Goal: Task Accomplishment & Management: Manage account settings

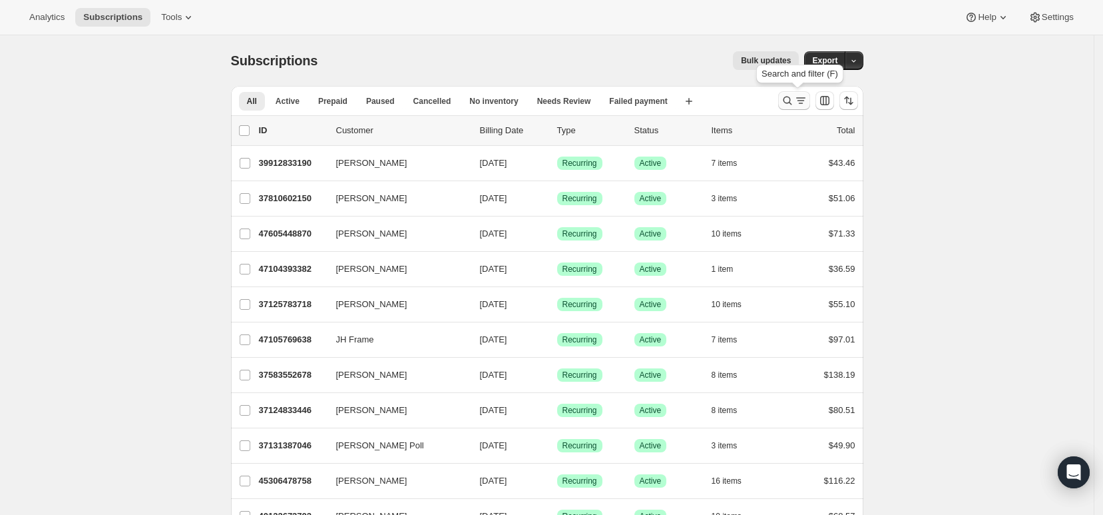
click at [798, 99] on icon "Search and filter results" at bounding box center [800, 100] width 13 height 13
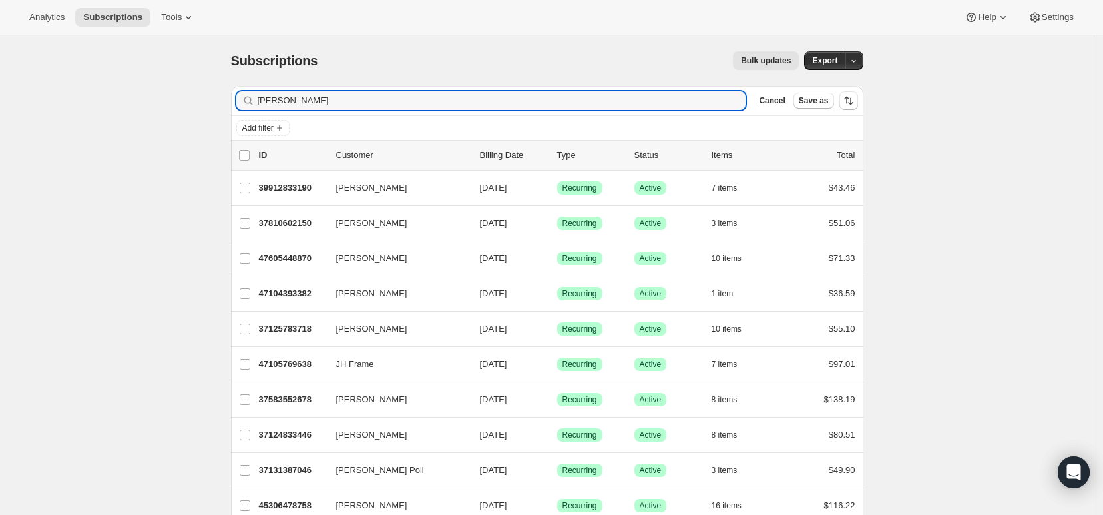
type input "[PERSON_NAME]"
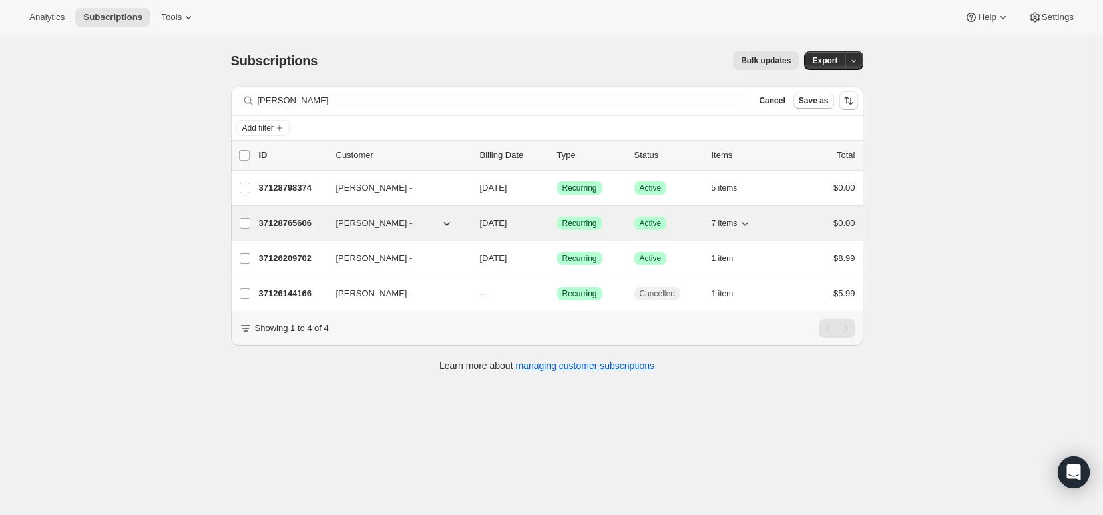
click at [301, 223] on p "37128765606" at bounding box center [292, 222] width 67 height 13
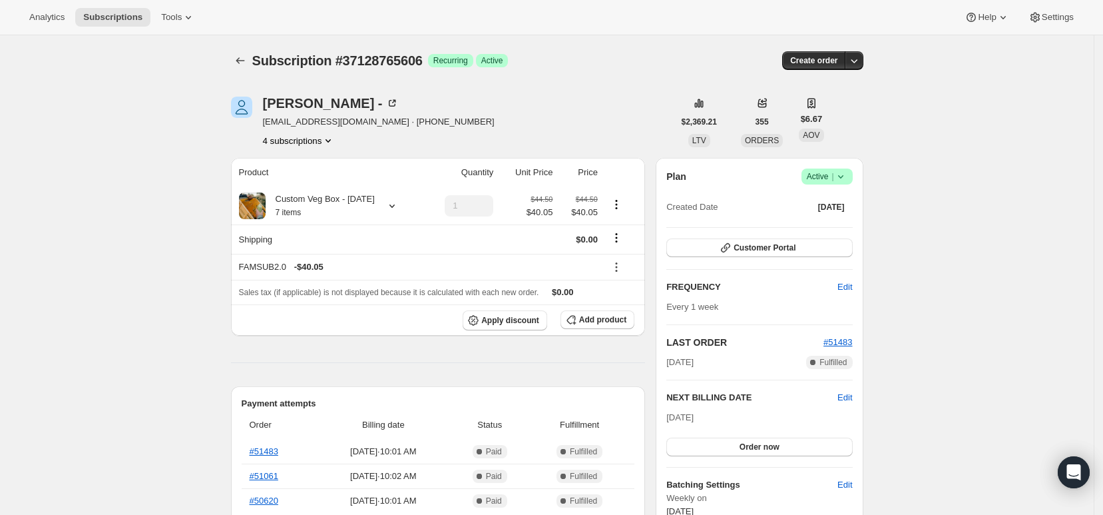
click at [332, 142] on icon "Product actions" at bounding box center [328, 140] width 13 height 13
click at [402, 141] on div "4 subscriptions" at bounding box center [379, 140] width 232 height 13
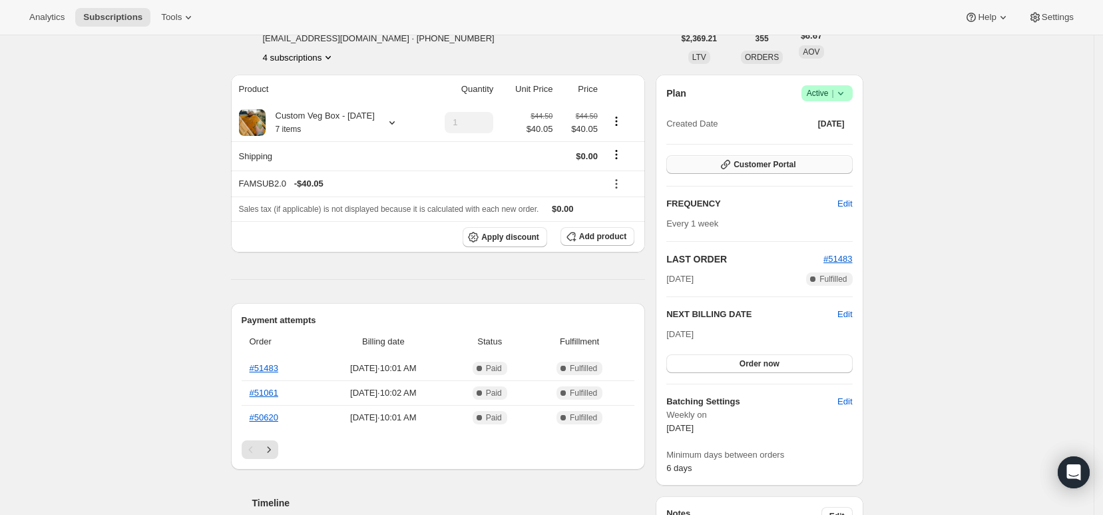
click at [757, 162] on span "Customer Portal" at bounding box center [765, 164] width 62 height 11
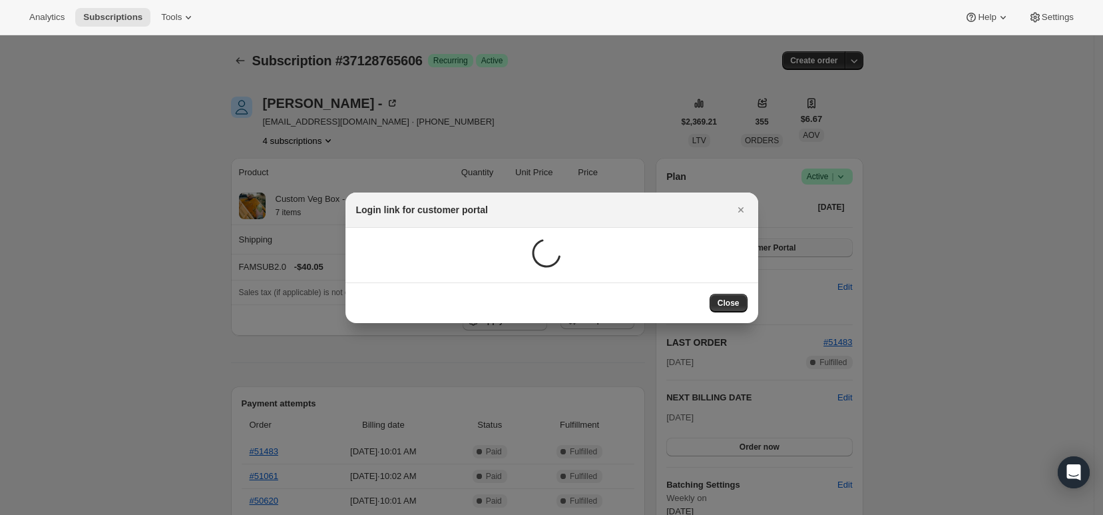
scroll to position [0, 0]
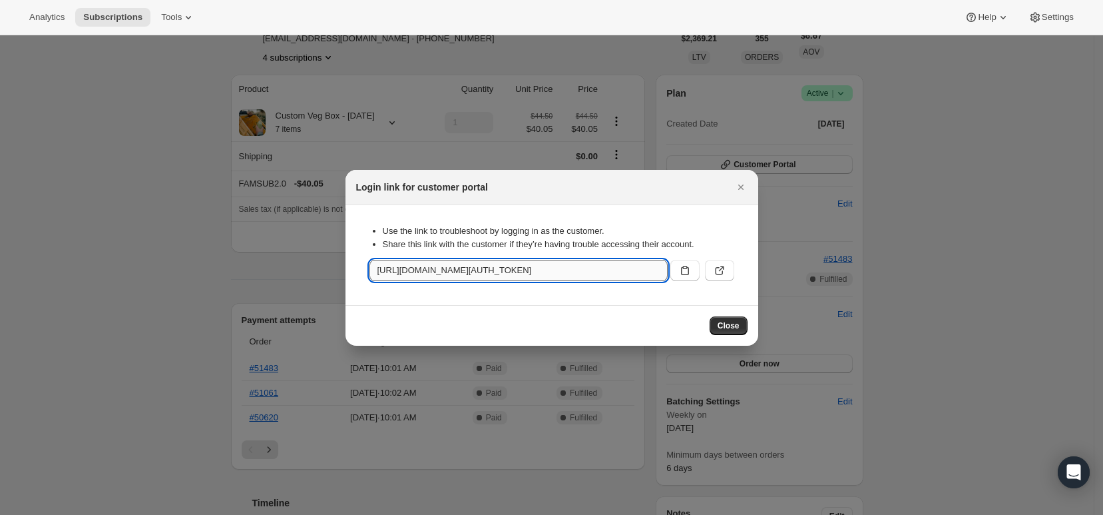
click at [499, 272] on input "[URL][DOMAIN_NAME][AUTH_TOKEN]" at bounding box center [519, 270] width 298 height 21
click at [718, 272] on icon ":rcd:" at bounding box center [719, 270] width 13 height 13
